Goal: Information Seeking & Learning: Learn about a topic

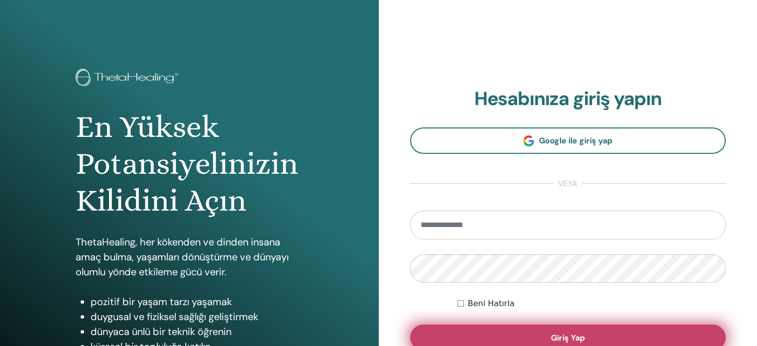
type input "**********"
click at [481, 335] on button "Giriş Yap" at bounding box center [568, 337] width 316 height 26
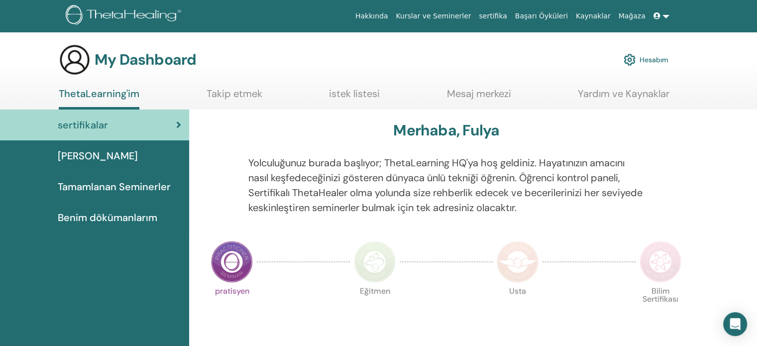
click at [139, 194] on span "Tamamlanan Seminerler" at bounding box center [114, 186] width 113 height 15
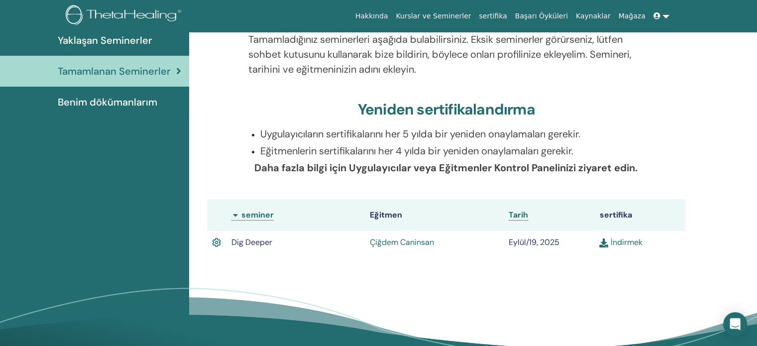
scroll to position [125, 0]
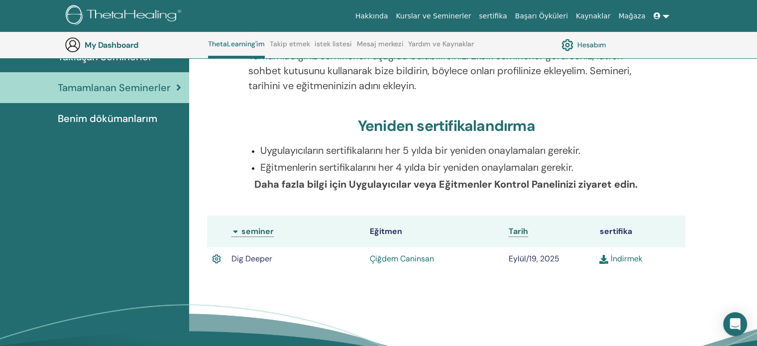
click at [620, 258] on link "İndirmek" at bounding box center [620, 258] width 43 height 10
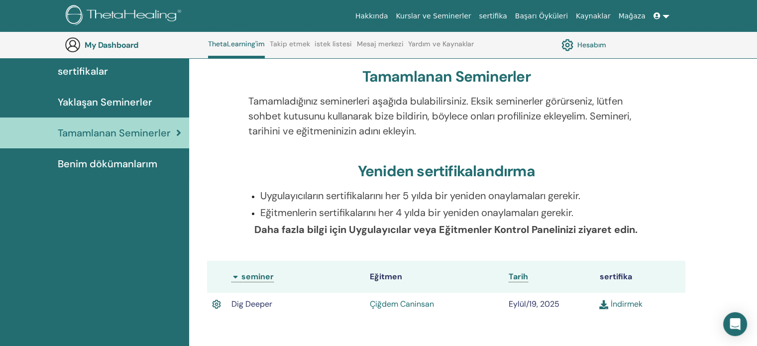
scroll to position [0, 0]
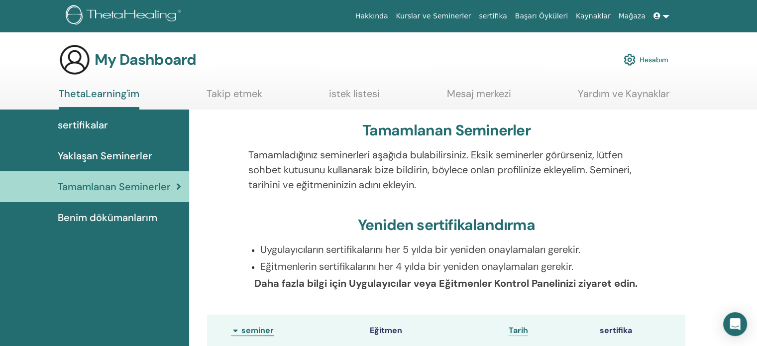
click at [101, 211] on span "Benim dökümanlarım" at bounding box center [108, 217] width 100 height 15
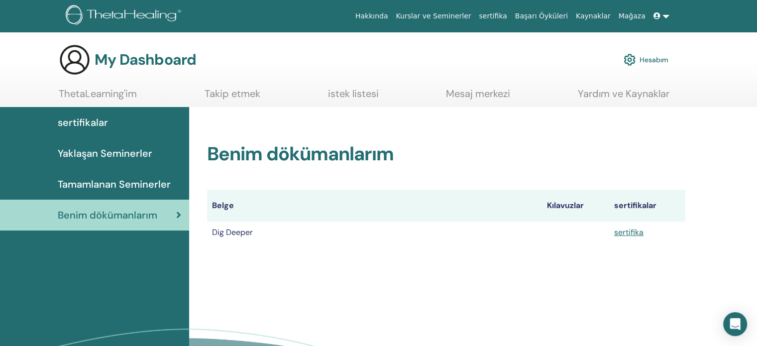
click at [85, 124] on span "sertifikalar" at bounding box center [83, 122] width 50 height 15
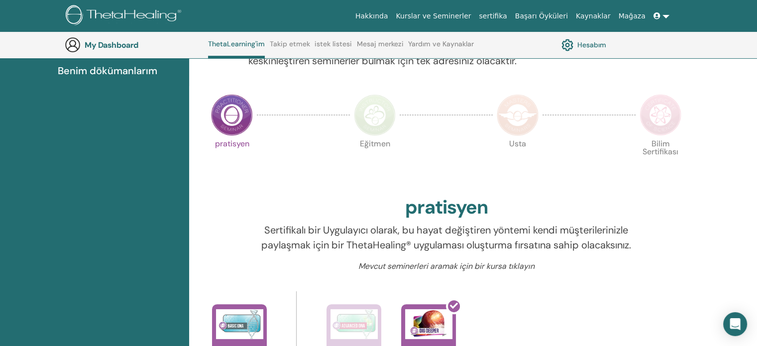
scroll to position [175, 0]
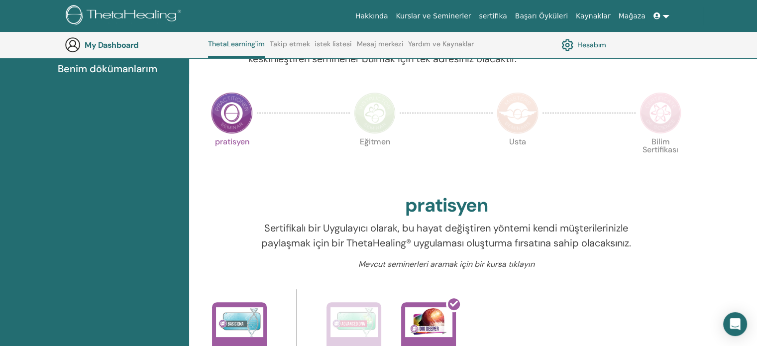
drag, startPoint x: 733, startPoint y: 300, endPoint x: 716, endPoint y: 288, distance: 20.6
click at [749, 338] on div at bounding box center [749, 338] width 0 height 0
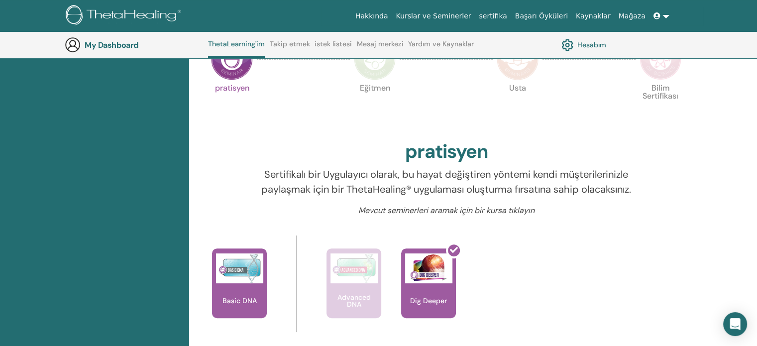
scroll to position [0, 0]
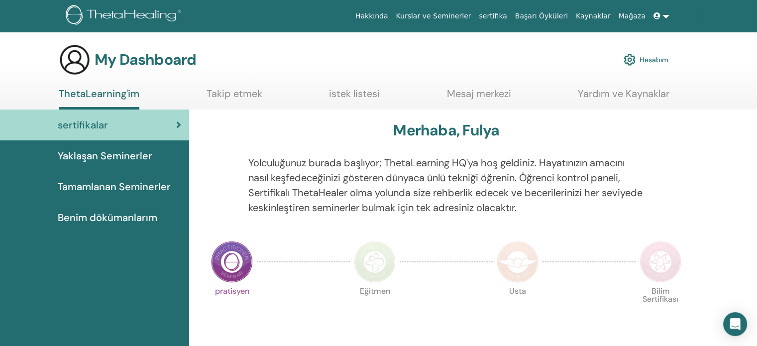
click at [96, 184] on span "Tamamlanan Seminerler" at bounding box center [114, 186] width 113 height 15
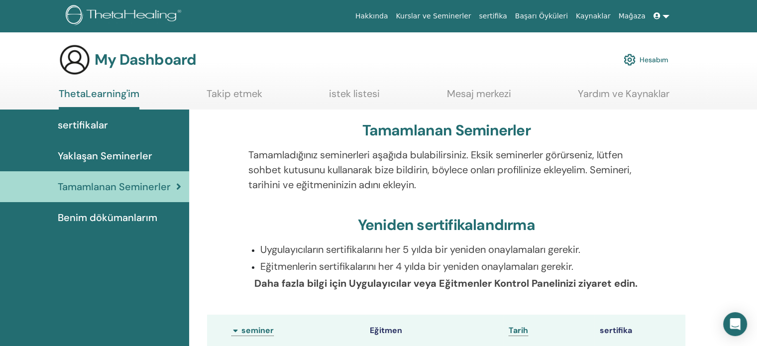
click at [253, 91] on link "Takip etmek" at bounding box center [234, 97] width 56 height 19
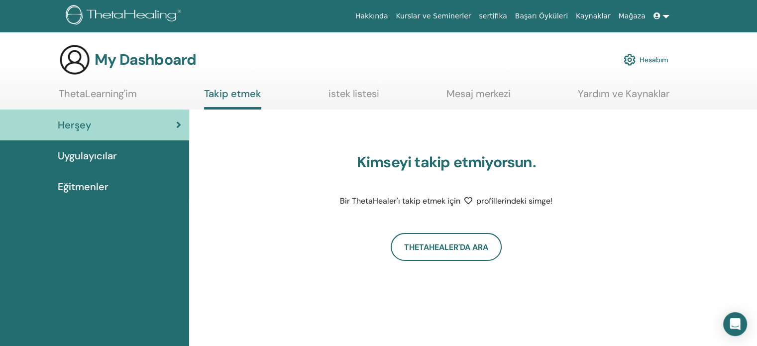
click at [100, 153] on span "Uygulayıcılar" at bounding box center [87, 155] width 59 height 15
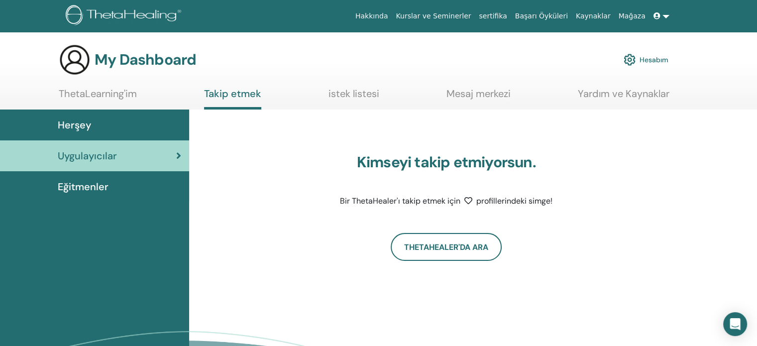
click at [100, 189] on span "Eğitmenler" at bounding box center [83, 186] width 51 height 15
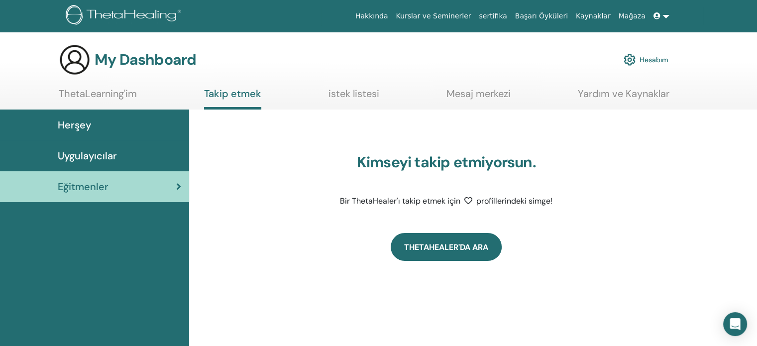
click at [443, 251] on link "ThetaHealer'da Ara" at bounding box center [446, 247] width 111 height 28
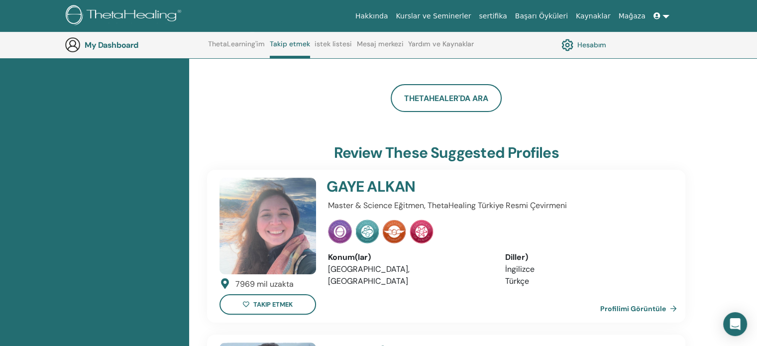
scroll to position [132, 0]
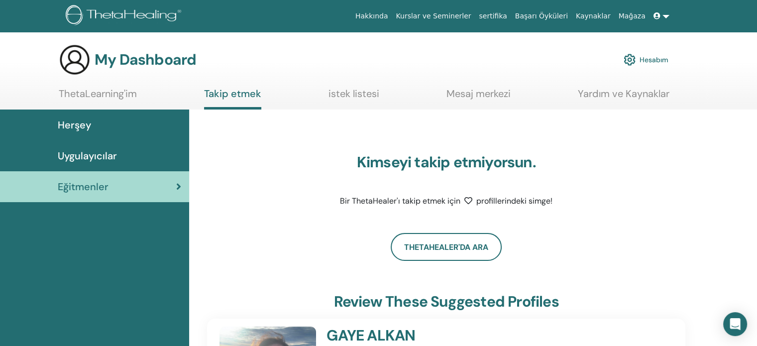
click at [72, 119] on span "Herşey" at bounding box center [74, 124] width 33 height 15
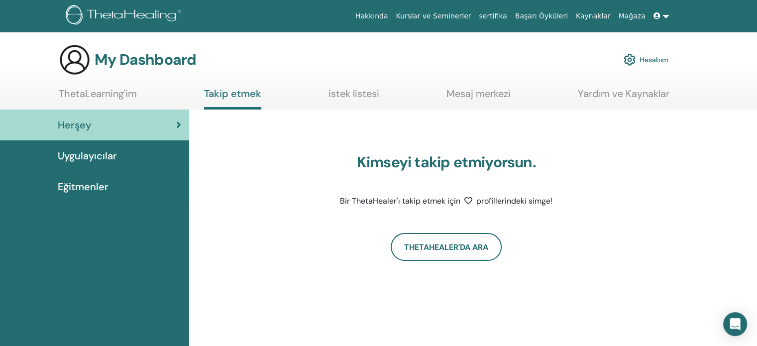
click at [88, 90] on link "ThetaLearning'im" at bounding box center [98, 97] width 78 height 19
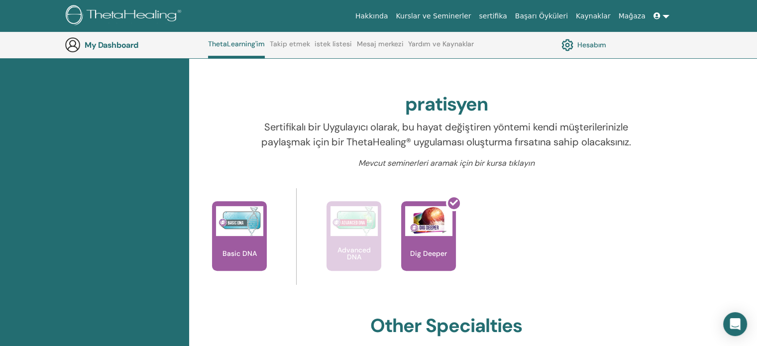
scroll to position [275, 0]
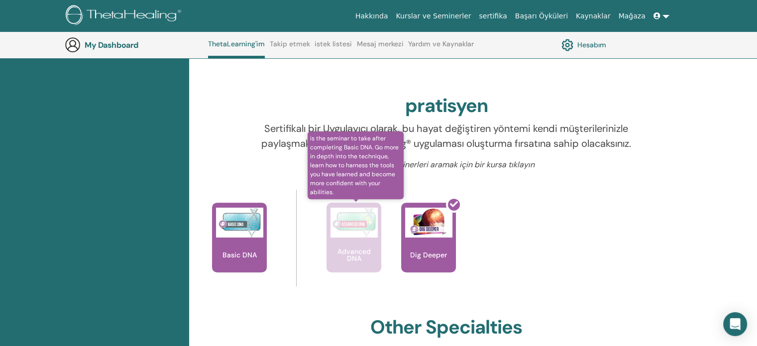
click at [347, 245] on div "Advanced DNA" at bounding box center [353, 237] width 55 height 70
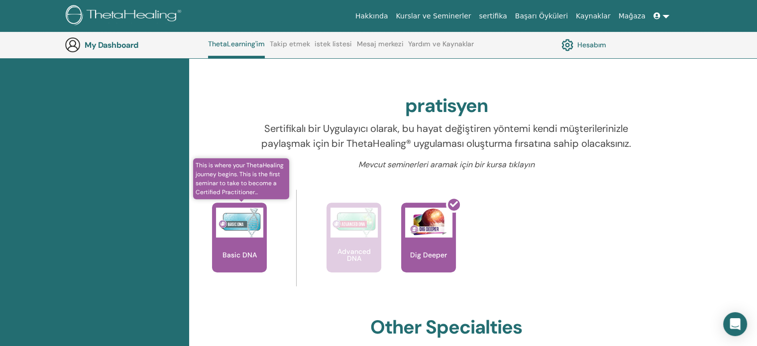
click at [217, 254] on div "Basic DNA" at bounding box center [239, 237] width 55 height 70
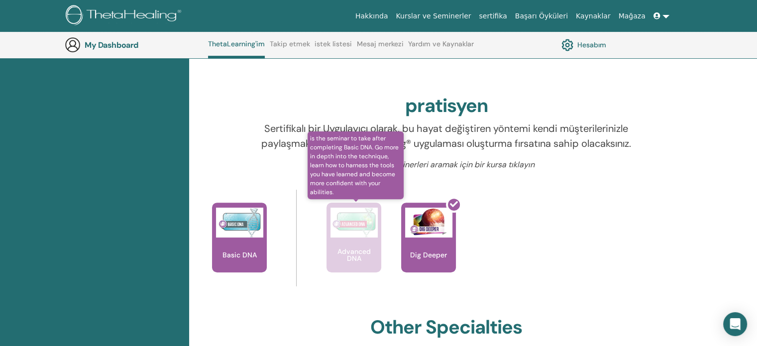
click at [360, 236] on img at bounding box center [353, 222] width 47 height 30
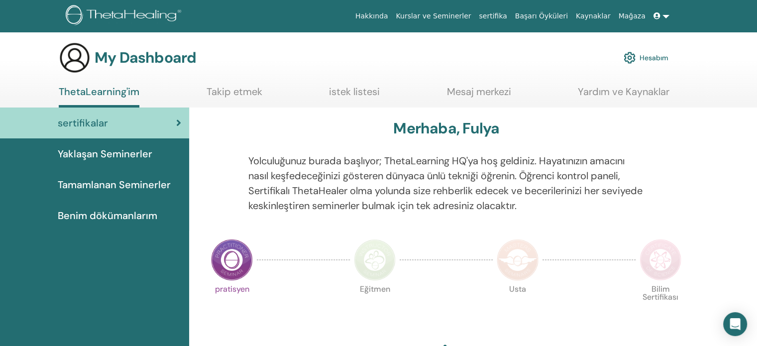
scroll to position [0, 0]
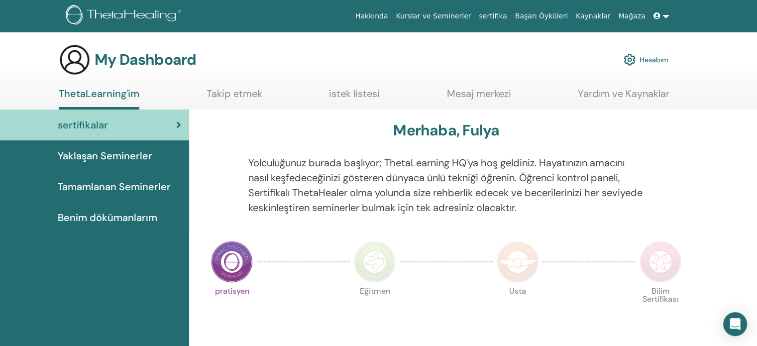
click at [140, 216] on span "Benim dökümanlarım" at bounding box center [108, 217] width 100 height 15
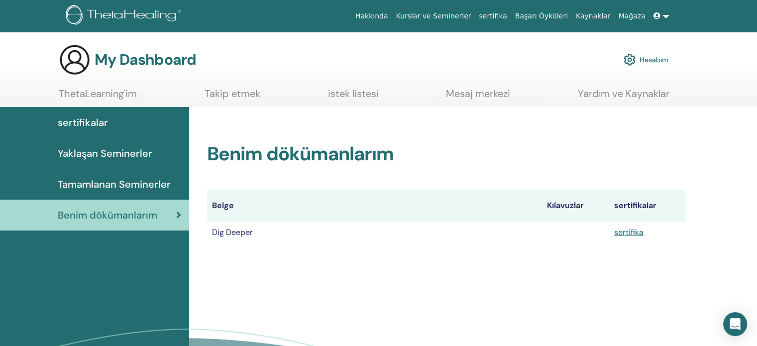
click at [106, 121] on span "sertifikalar" at bounding box center [83, 122] width 50 height 15
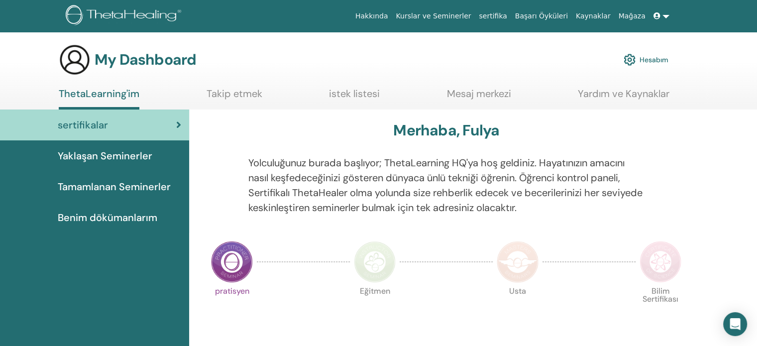
click at [91, 221] on span "Benim dökümanlarım" at bounding box center [108, 217] width 100 height 15
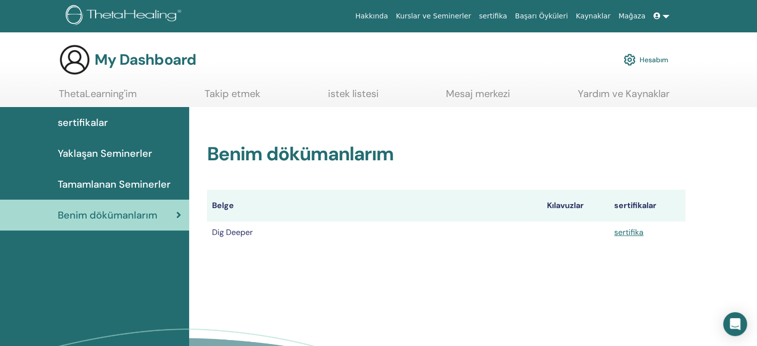
click at [458, 97] on link "Mesaj merkezi" at bounding box center [478, 97] width 64 height 19
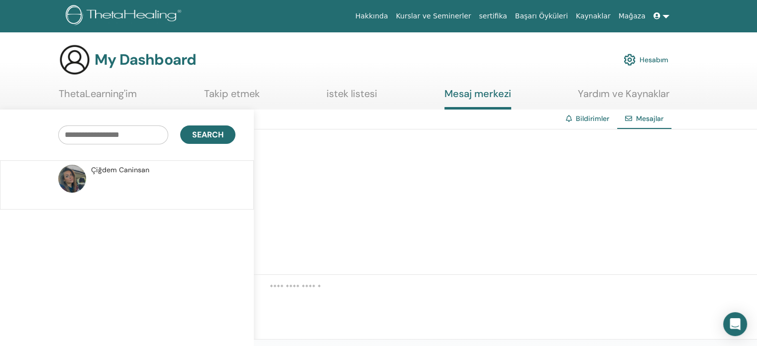
click at [613, 85] on section "My Dashboard Hesabım ThetaLearning'im Takip etmek istek listesi Mesaj merkezi Y…" at bounding box center [378, 77] width 757 height 66
click at [613, 91] on link "Yardım ve Kaynaklar" at bounding box center [624, 97] width 92 height 19
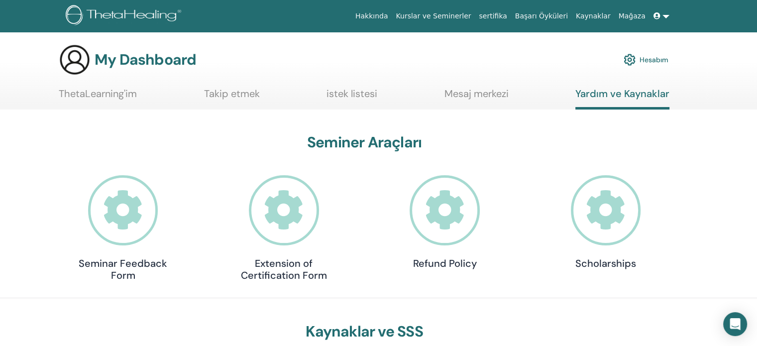
click at [659, 15] on icon at bounding box center [656, 15] width 7 height 7
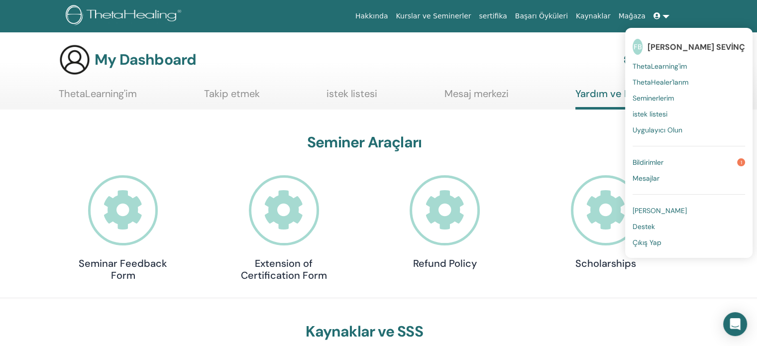
drag, startPoint x: 676, startPoint y: 171, endPoint x: 664, endPoint y: 163, distance: 13.7
click at [675, 171] on link "Mesajlar" at bounding box center [688, 178] width 112 height 16
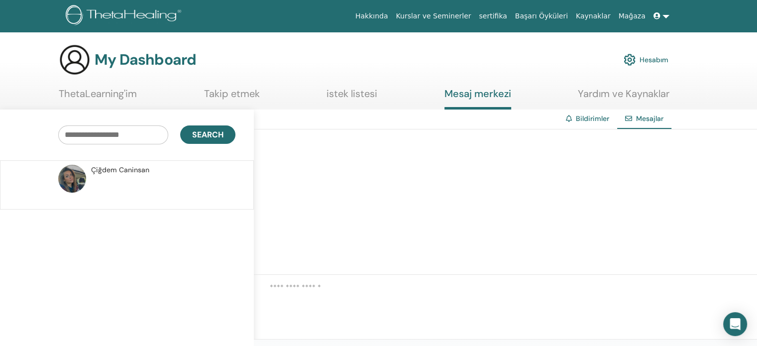
click at [644, 117] on span "Mesajlar" at bounding box center [649, 118] width 27 height 9
click at [591, 121] on link "Bildirimler" at bounding box center [592, 118] width 33 height 9
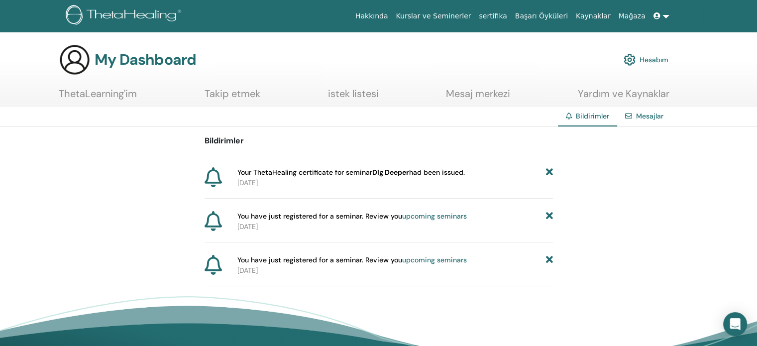
click at [638, 112] on link "Mesajlar" at bounding box center [649, 115] width 27 height 9
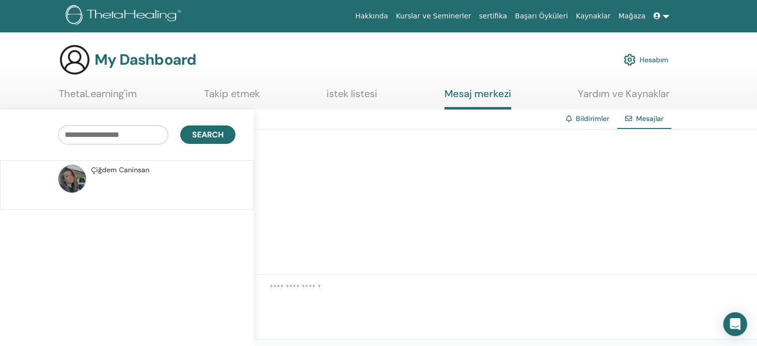
click at [125, 171] on span "Çiğdem Caninsan" at bounding box center [120, 170] width 58 height 10
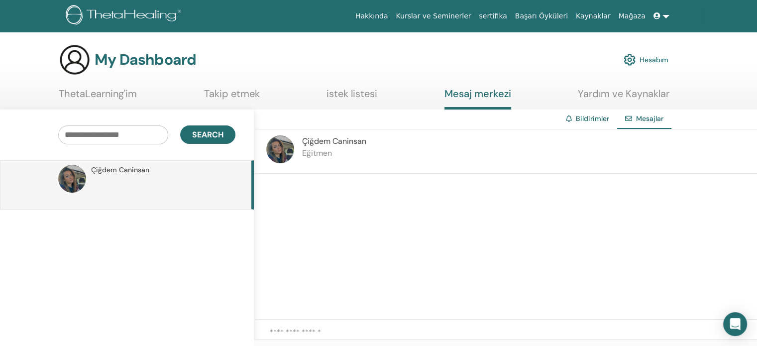
click at [288, 143] on img at bounding box center [280, 149] width 28 height 28
click at [328, 142] on span "Çiğdem Caninsan" at bounding box center [334, 141] width 64 height 10
click at [665, 56] on link "Hesabım" at bounding box center [645, 60] width 45 height 22
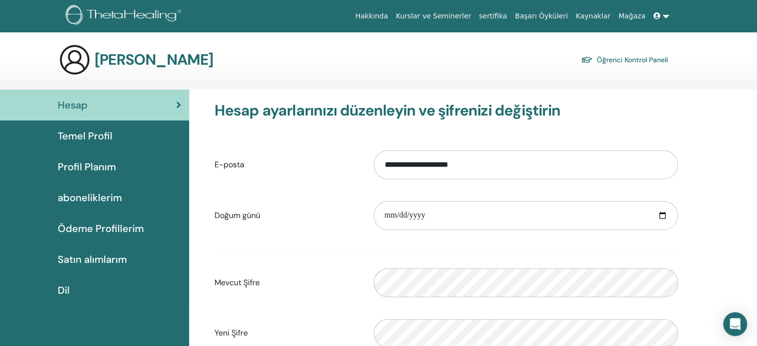
click at [63, 163] on span "Profil Planım" at bounding box center [87, 166] width 58 height 15
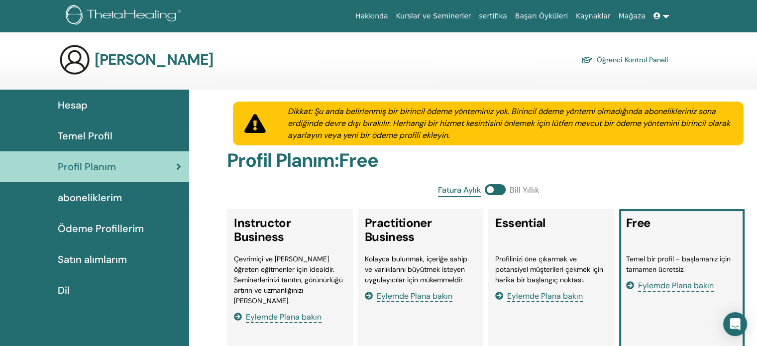
click at [77, 136] on span "Temel Profil" at bounding box center [85, 135] width 55 height 15
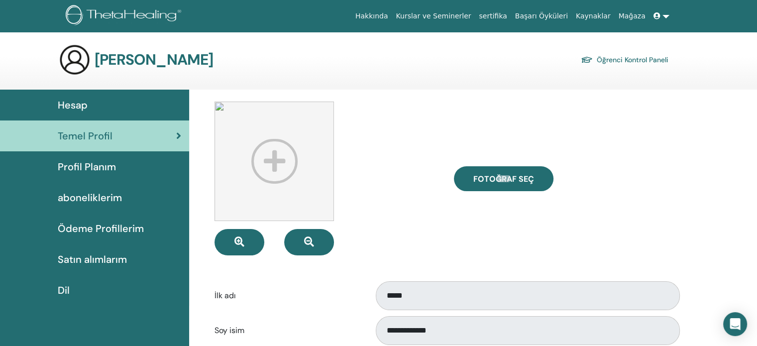
click at [450, 14] on link "Kurslar ve Seminerler" at bounding box center [433, 16] width 83 height 18
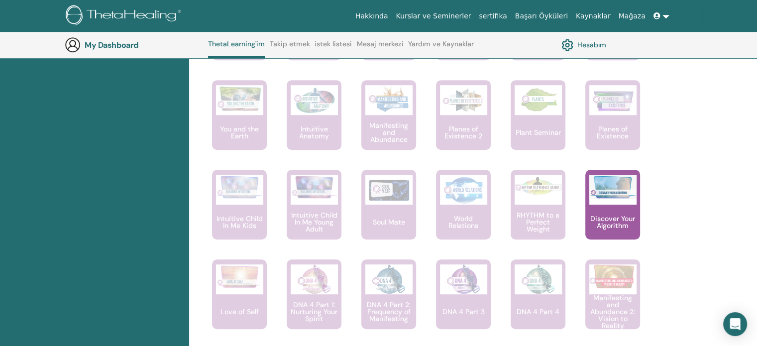
scroll to position [623, 0]
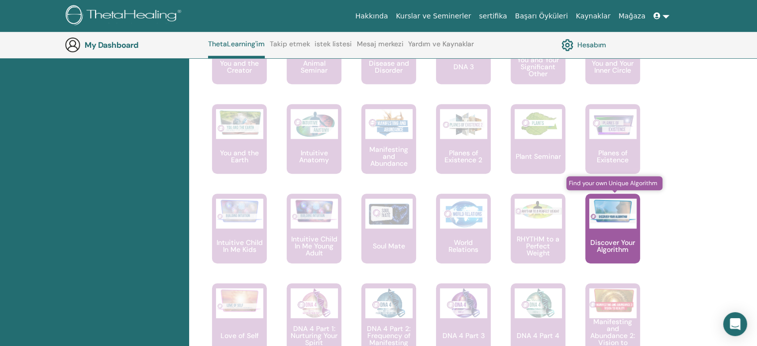
click at [613, 232] on div "Discover Your Algorithm" at bounding box center [612, 229] width 55 height 70
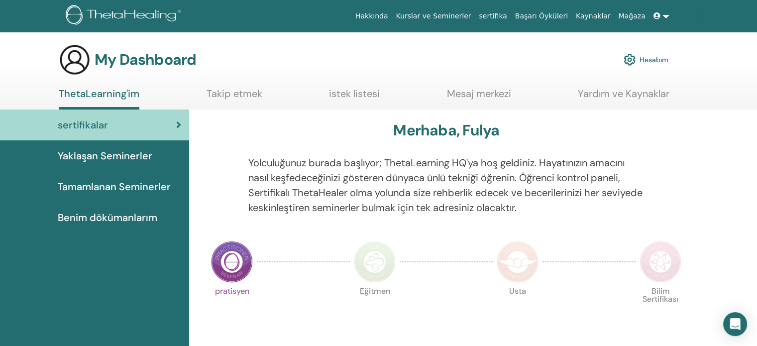
click at [118, 186] on span "Tamamlanan Seminerler" at bounding box center [114, 186] width 113 height 15
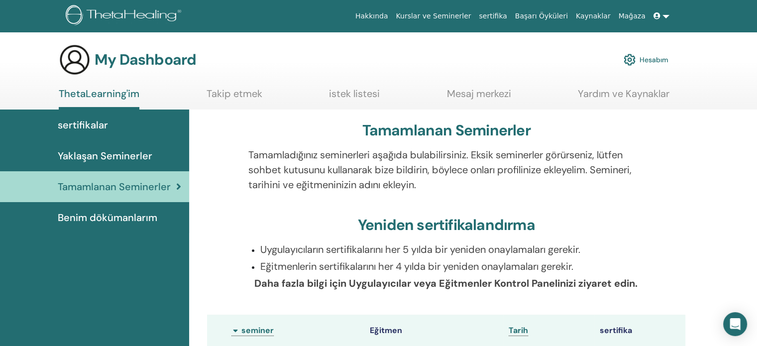
click at [86, 127] on span "sertifikalar" at bounding box center [83, 124] width 50 height 15
